Goal: Information Seeking & Learning: Learn about a topic

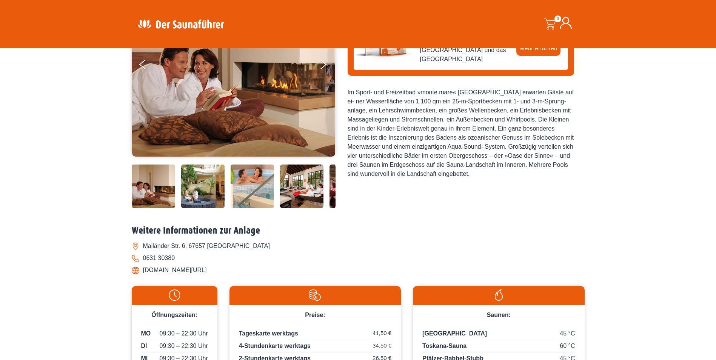
scroll to position [151, 0]
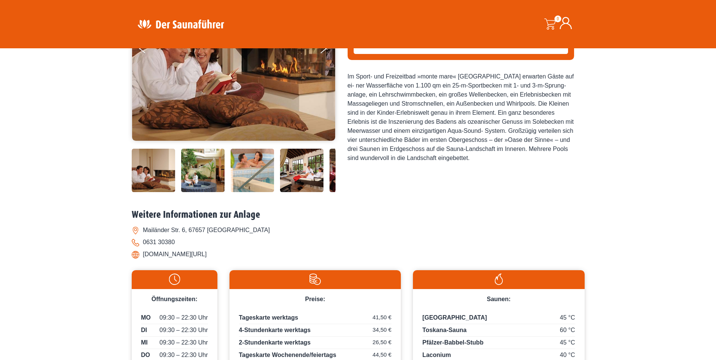
click at [158, 173] on img at bounding box center [153, 170] width 43 height 43
click at [333, 177] on img at bounding box center [351, 170] width 43 height 43
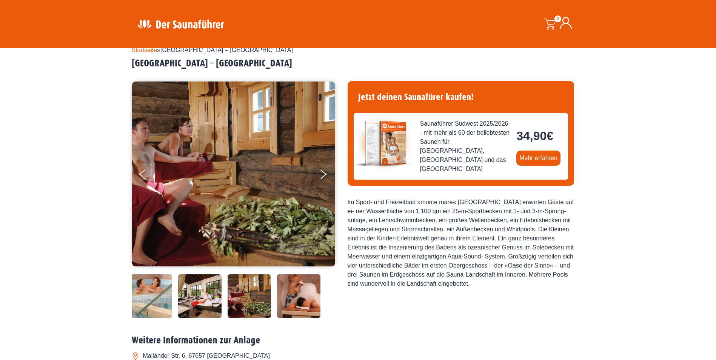
scroll to position [0, 0]
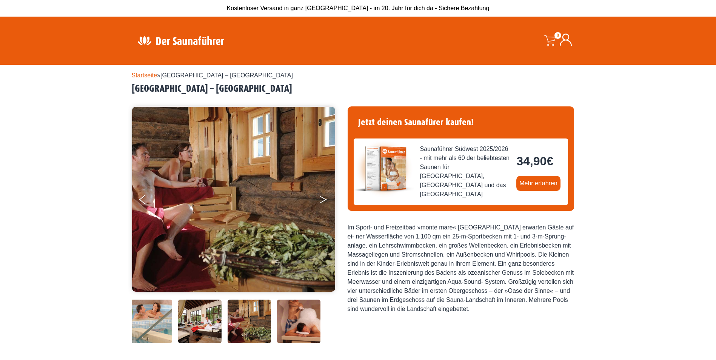
click at [321, 199] on button "Next" at bounding box center [328, 201] width 19 height 19
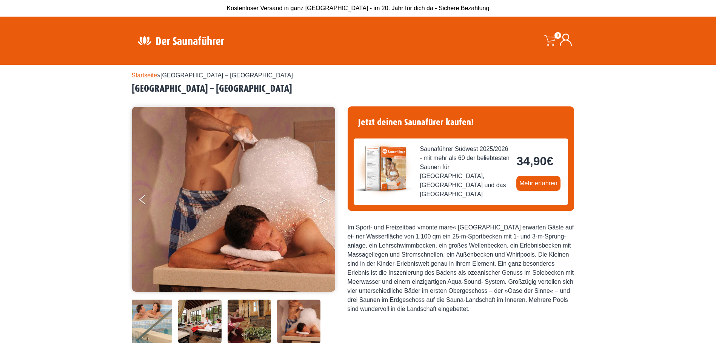
click at [321, 199] on button "Next" at bounding box center [328, 201] width 19 height 19
click at [539, 182] on link "Mehr erfahren" at bounding box center [539, 183] width 44 height 15
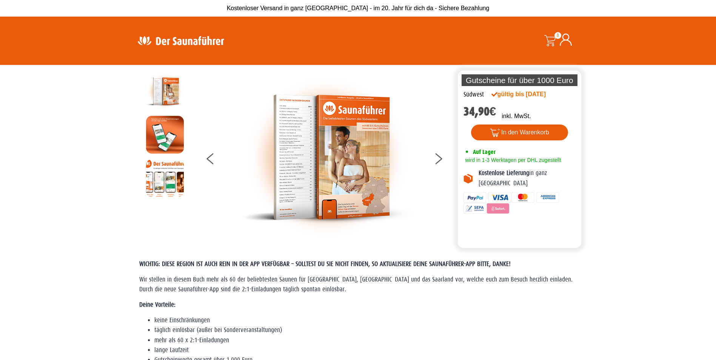
click at [161, 145] on img at bounding box center [165, 135] width 38 height 38
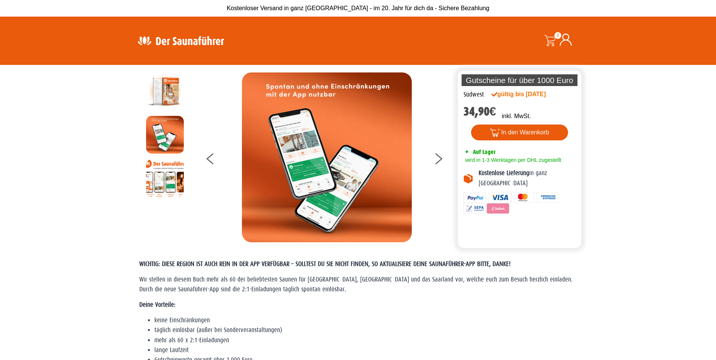
click at [164, 181] on img at bounding box center [165, 178] width 38 height 38
